Goal: Find specific page/section: Find specific page/section

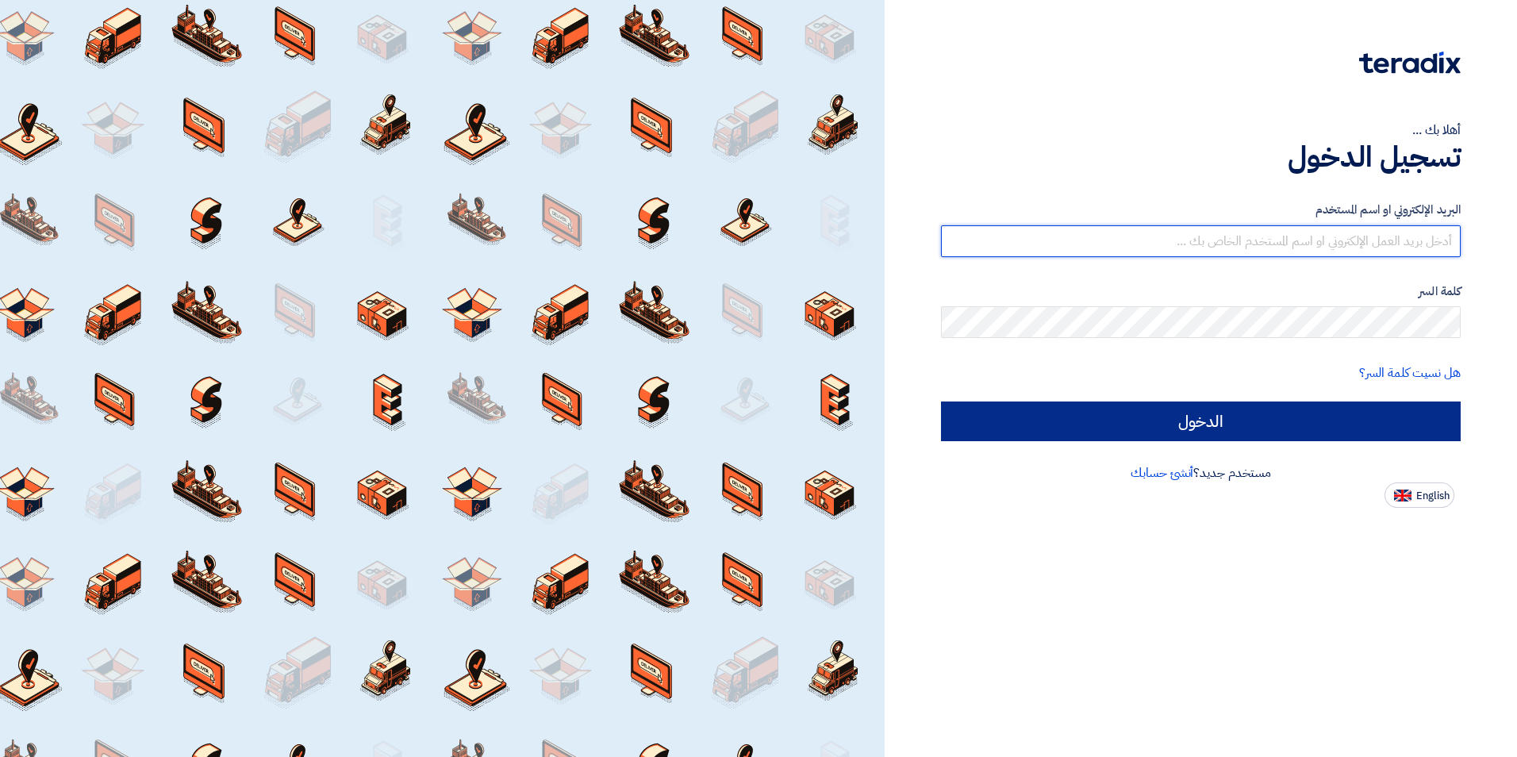
type input "[PERSON_NAME][EMAIL_ADDRESS][PERSON_NAME][DOMAIN_NAME]"
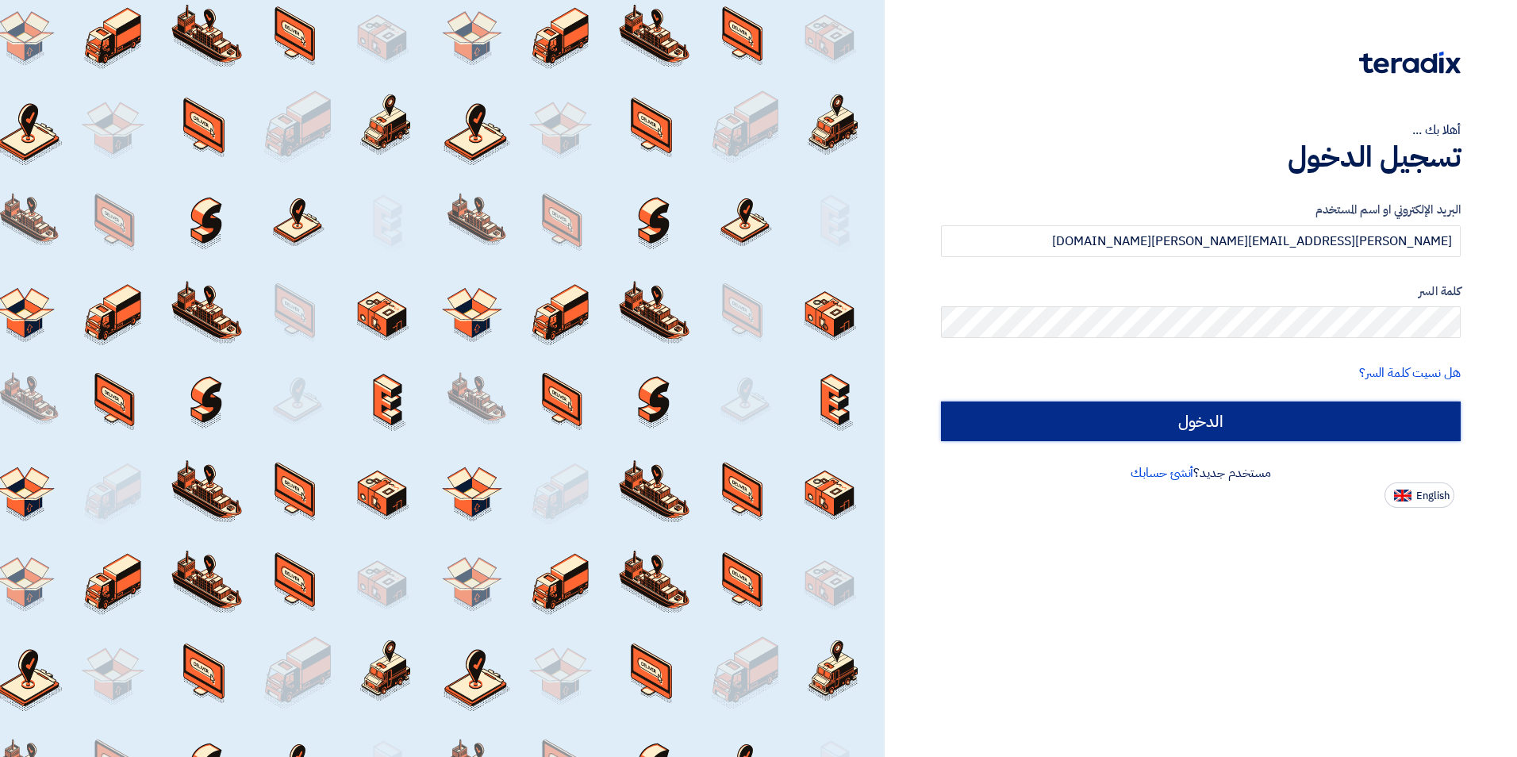
click at [1114, 428] on input "الدخول" at bounding box center [1201, 421] width 520 height 40
type input "Sign in"
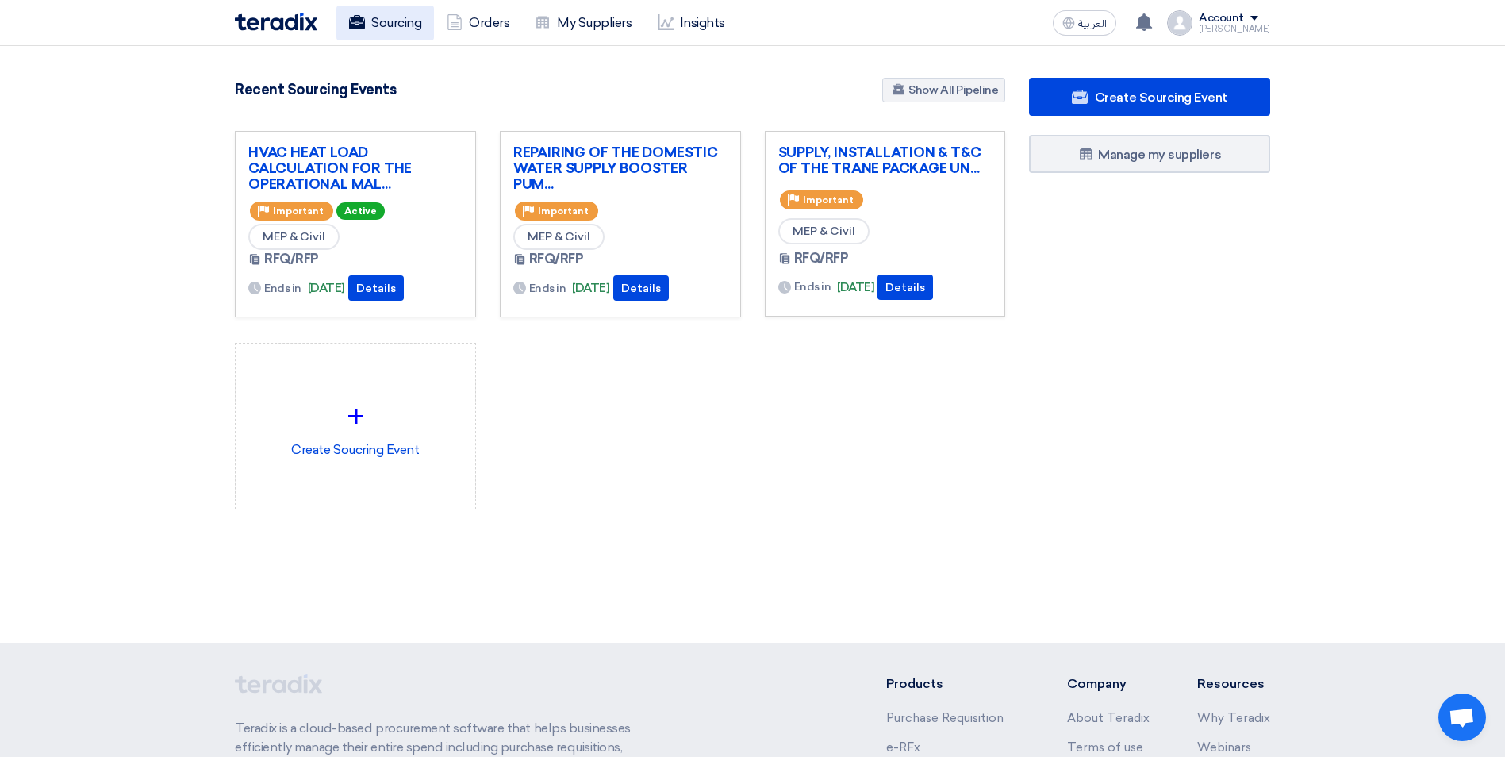
click at [405, 21] on link "Sourcing" at bounding box center [385, 23] width 98 height 35
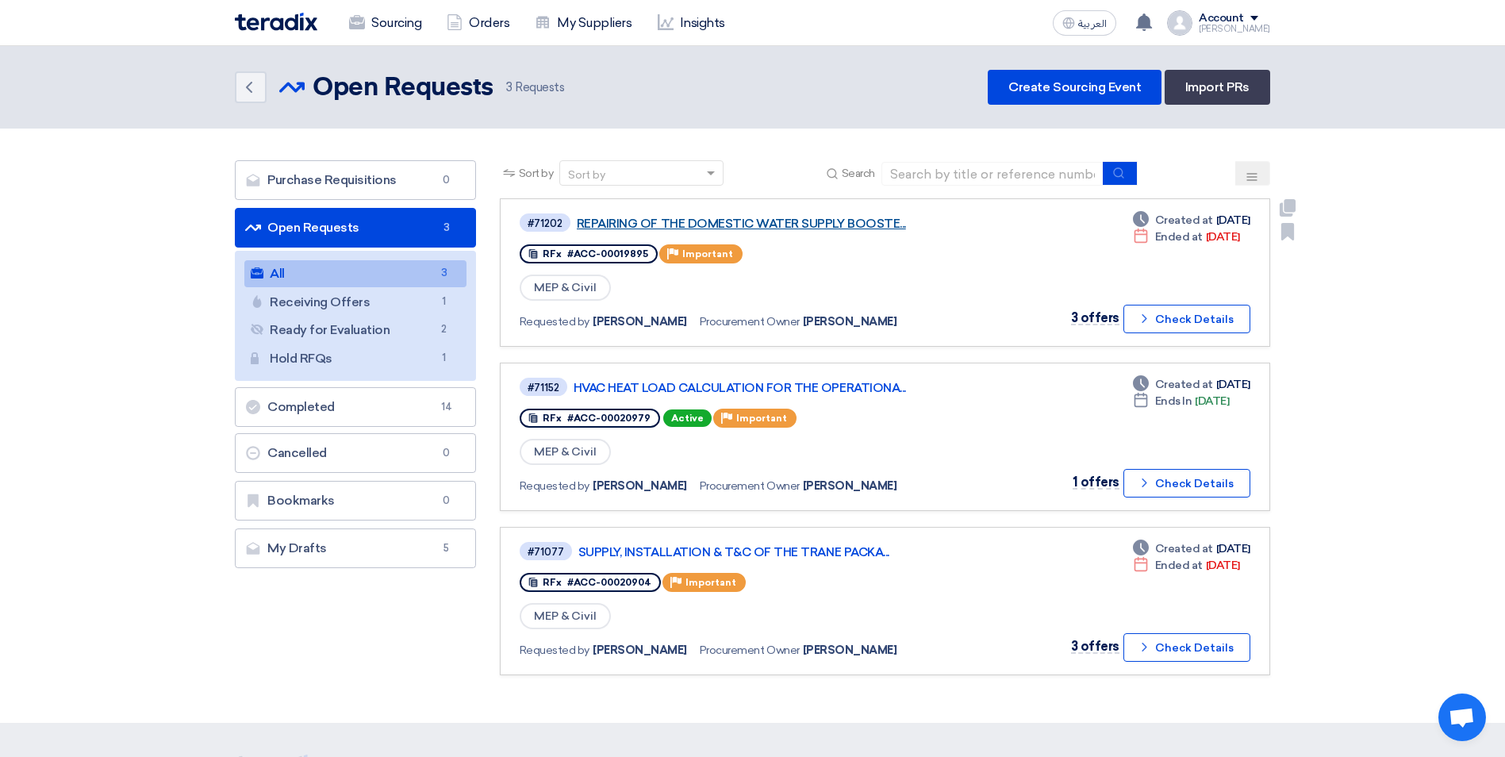
click at [789, 228] on link "REPAIRING OF THE DOMESTIC WATER SUPPLY BOOSTE..." at bounding box center [775, 224] width 397 height 14
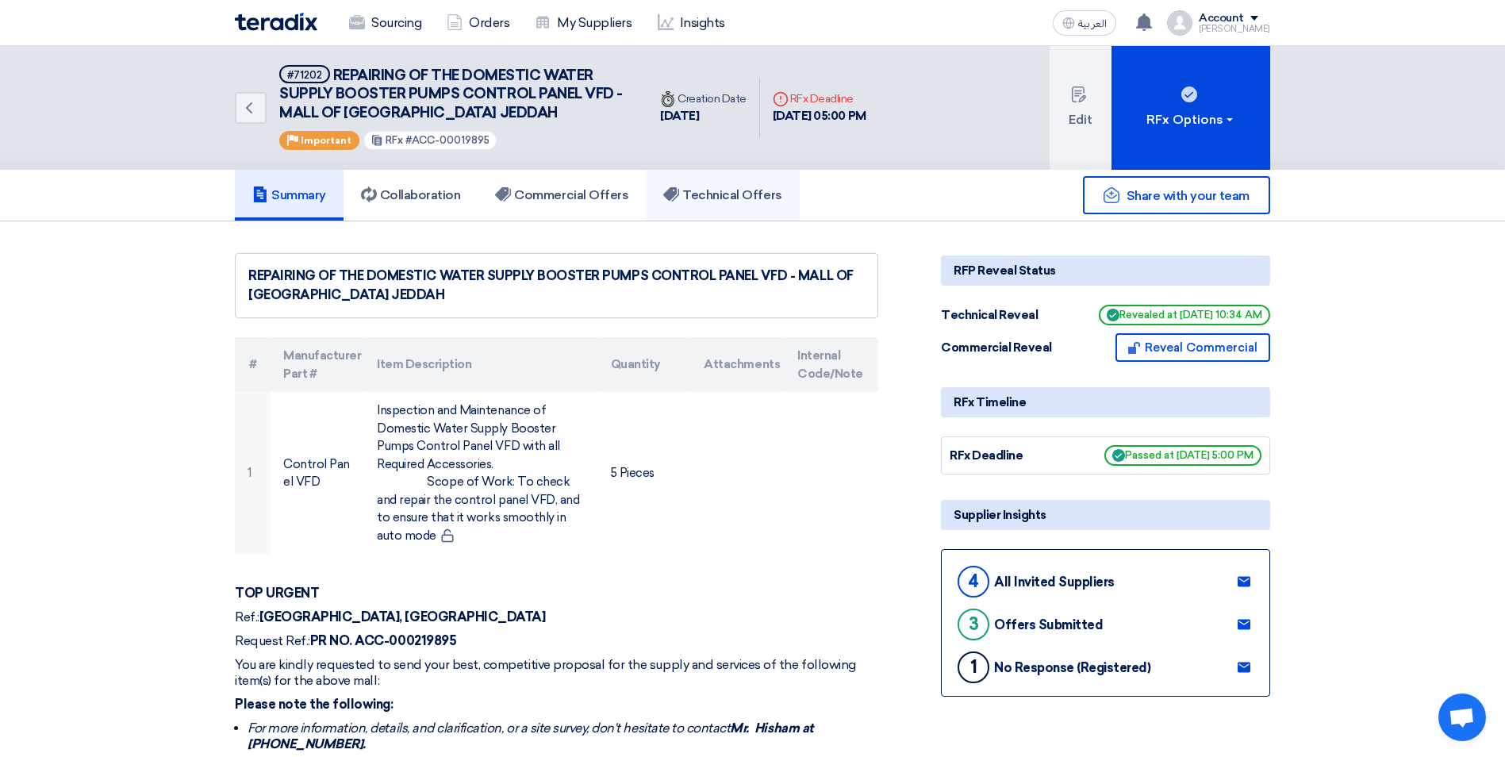
click at [712, 186] on link "Technical Offers" at bounding box center [722, 195] width 153 height 51
